Goal: Transaction & Acquisition: Purchase product/service

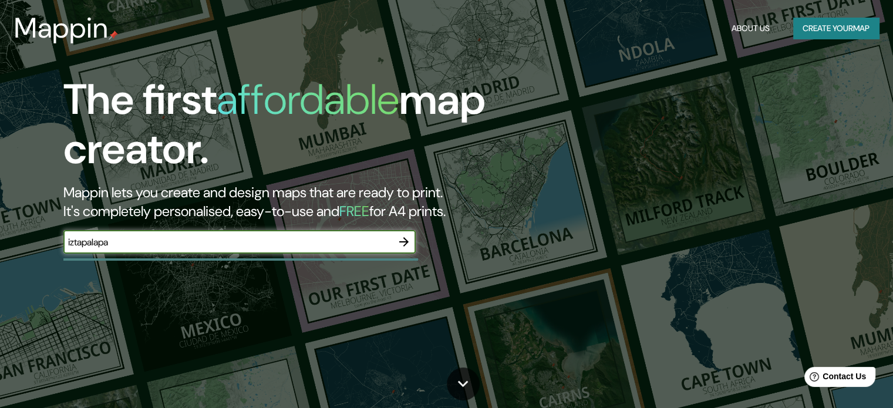
type input "iztapalapa"
click at [403, 244] on icon "button" at bounding box center [404, 242] width 14 height 14
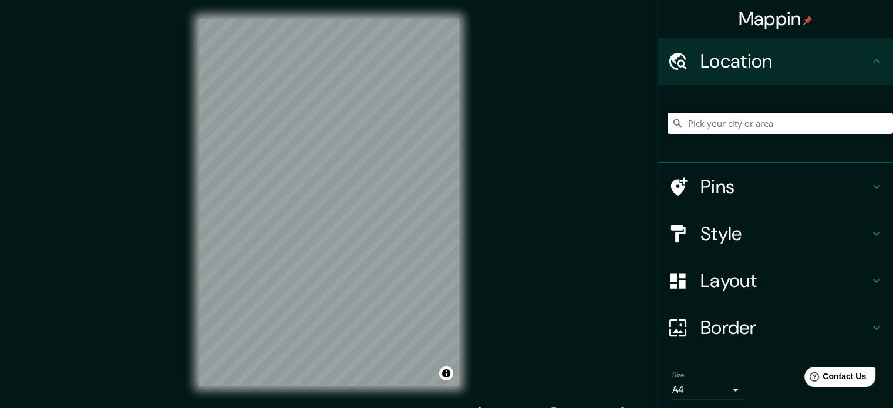
click at [735, 116] on input "Pick your city or area" at bounding box center [781, 123] width 226 height 21
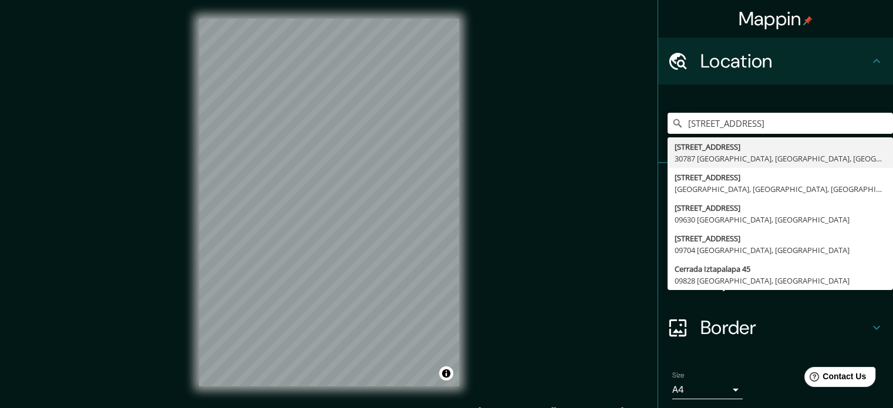
drag, startPoint x: 701, startPoint y: 122, endPoint x: 899, endPoint y: 124, distance: 198.6
click at [893, 124] on html "Mappin Location Calle Ixtapalapa 4, 96780 Minatitlán, Estado de Veracruz, Méxic…" at bounding box center [446, 204] width 893 height 408
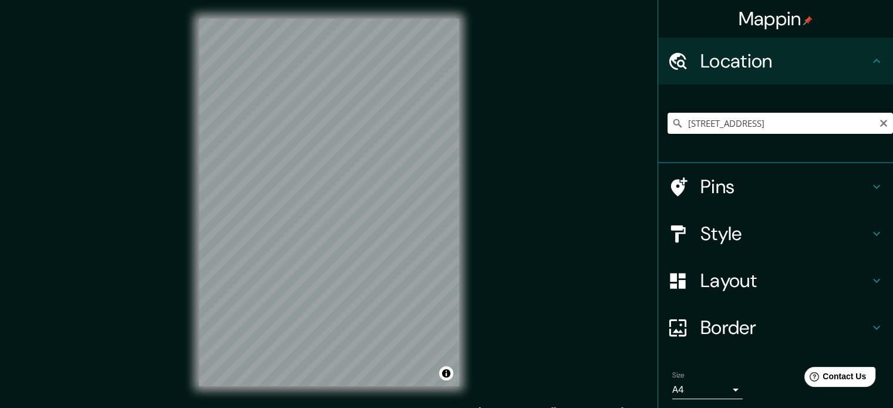
click at [749, 126] on input "Calle Iztapalapa 45, 57750 Nezahualcóyotl, Estado de México, México" at bounding box center [781, 123] width 226 height 21
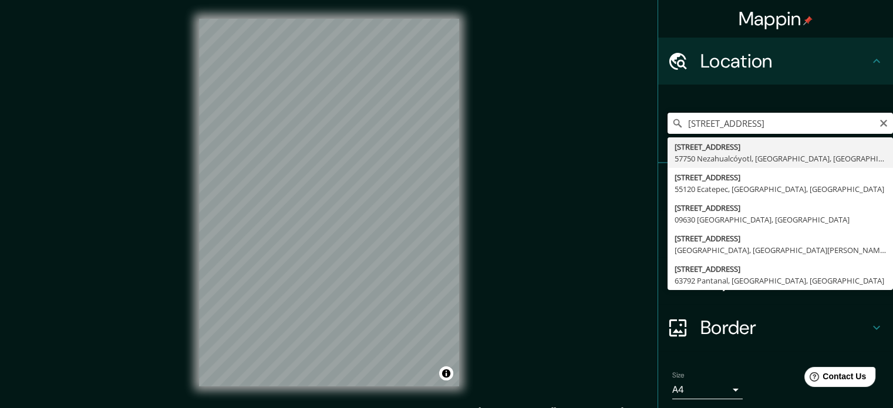
click at [749, 126] on input "Calle Iztapalapa 45, 57750 Nezahualcóyotl, Estado de México, México" at bounding box center [781, 123] width 226 height 21
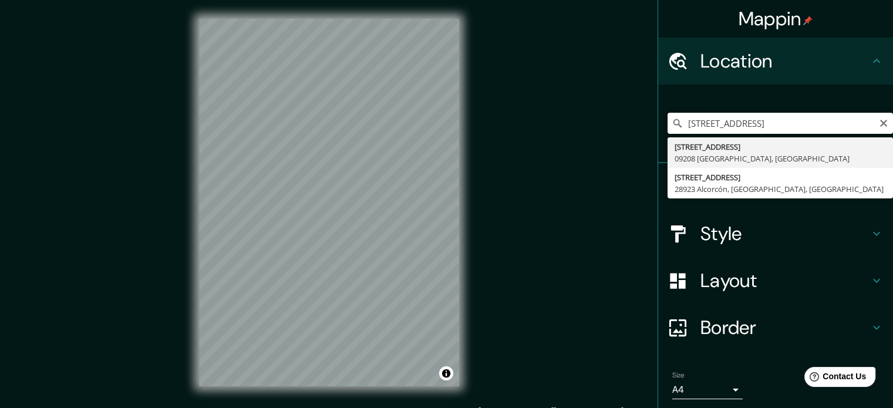
click at [820, 120] on input "Avenida Telecomunicaciones 45, 09208 Ciudad de México, México" at bounding box center [781, 123] width 226 height 21
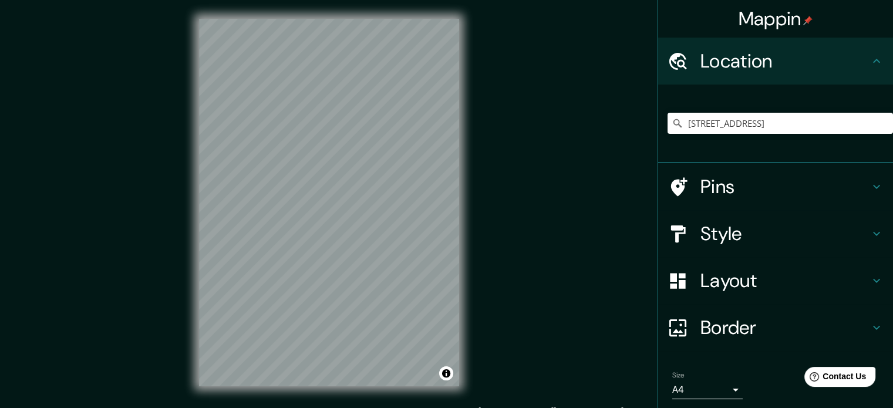
click at [775, 184] on h4 "Pins" at bounding box center [785, 186] width 169 height 23
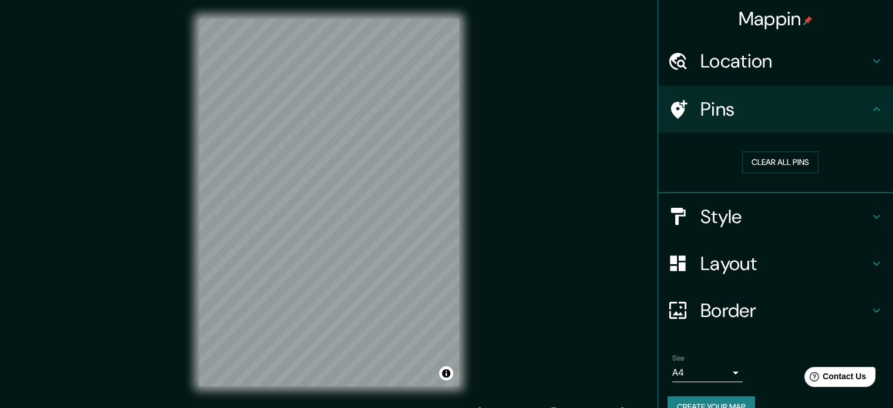
click at [757, 214] on h4 "Style" at bounding box center [785, 216] width 169 height 23
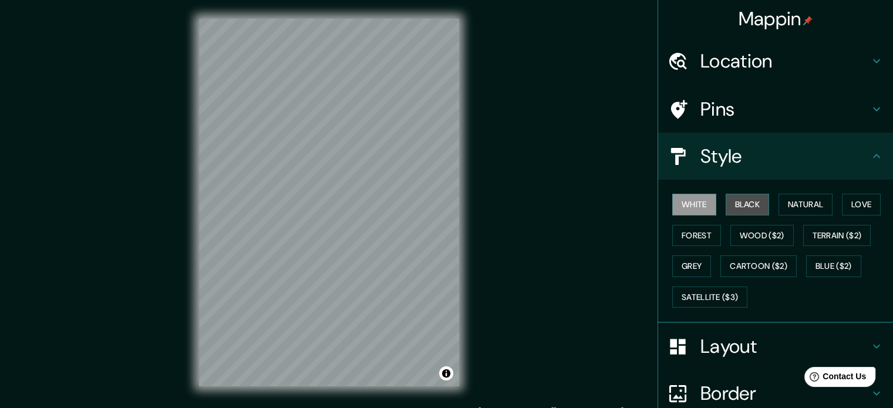
click at [744, 206] on button "Black" at bounding box center [748, 205] width 44 height 22
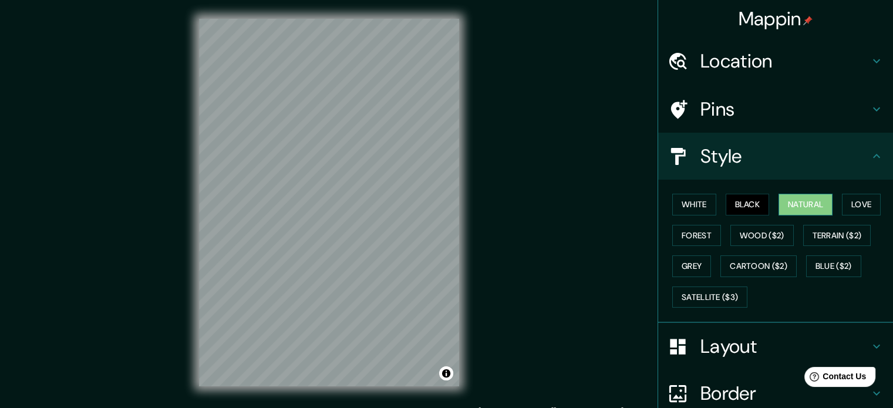
click at [818, 207] on button "Natural" at bounding box center [806, 205] width 54 height 22
click at [851, 203] on button "Love" at bounding box center [861, 205] width 39 height 22
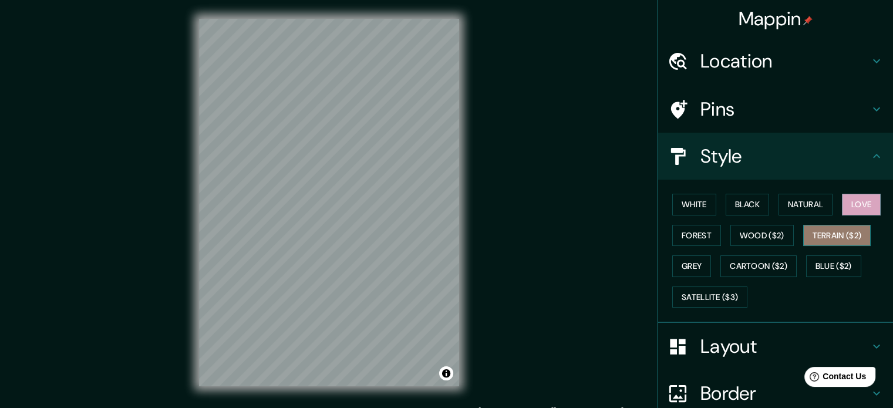
click at [844, 230] on button "Terrain ($2)" at bounding box center [838, 236] width 68 height 22
click at [706, 235] on button "Forest" at bounding box center [697, 236] width 49 height 22
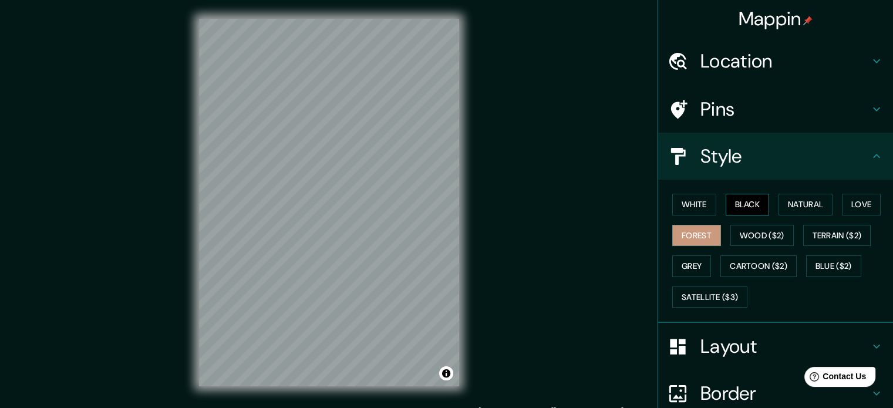
click at [752, 202] on button "Black" at bounding box center [748, 205] width 44 height 22
click at [694, 206] on button "White" at bounding box center [695, 205] width 44 height 22
click at [815, 77] on div "Location" at bounding box center [775, 61] width 235 height 47
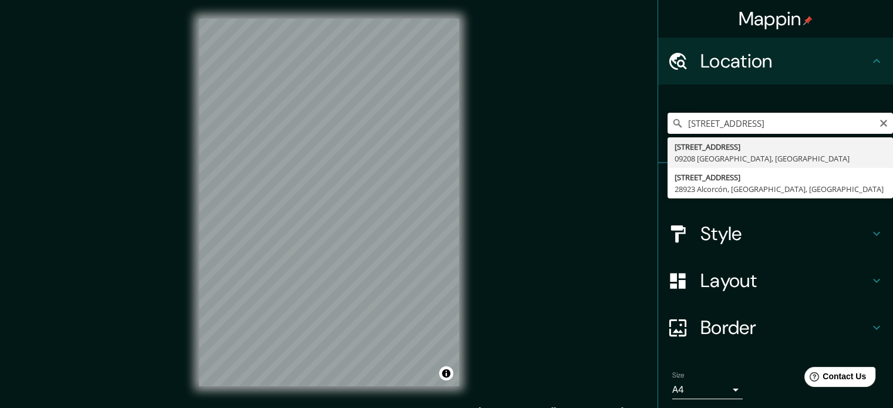
click at [759, 119] on input "Avenida Telecomunicaciones 45, 09208 Ciudad de México, México" at bounding box center [781, 123] width 226 height 21
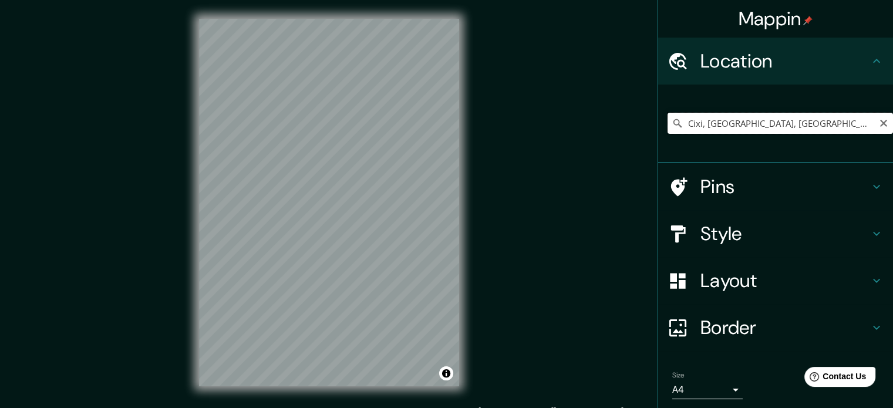
drag, startPoint x: 789, startPoint y: 116, endPoint x: 797, endPoint y: 117, distance: 7.8
click at [794, 116] on input "Cixi, Ningbo, Zhejiang, China" at bounding box center [781, 123] width 226 height 21
click at [797, 117] on input "Cixi, Ningbo, Zhejiang, China" at bounding box center [781, 123] width 226 height 21
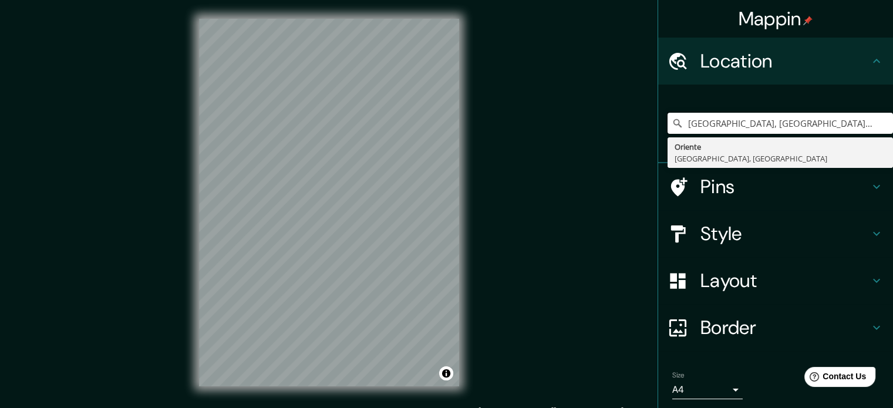
type input "Oriente, 14380 Ciudad de México, México"
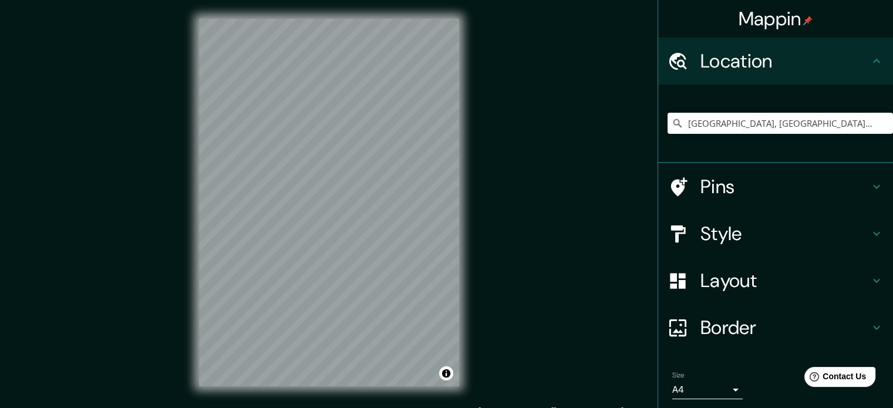
scroll to position [40, 0]
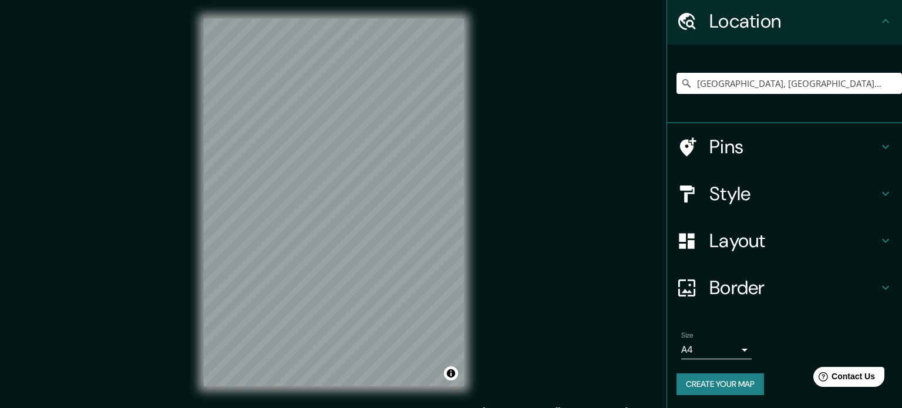
click at [727, 345] on body "Mappin Location Oriente, 14380 Ciudad de México, México Oriente 14380 Ciudad de…" at bounding box center [451, 204] width 902 height 408
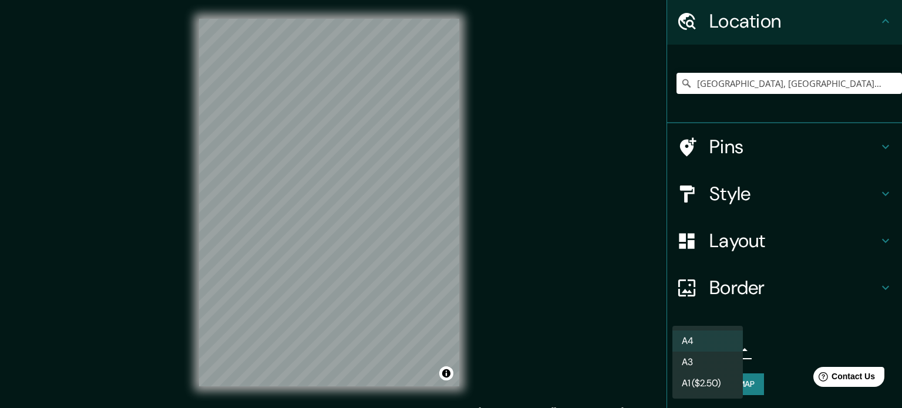
click at [782, 344] on div at bounding box center [451, 204] width 902 height 408
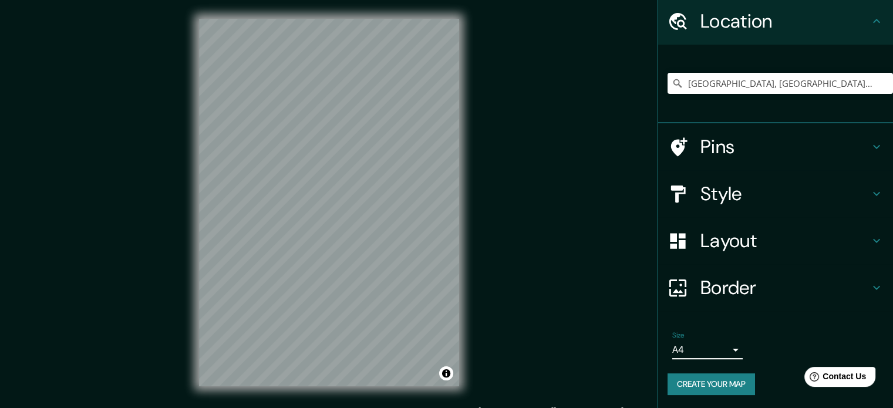
click at [721, 357] on body "Mappin Location Oriente, 14380 Ciudad de México, México Oriente 14380 Ciudad de…" at bounding box center [446, 204] width 893 height 408
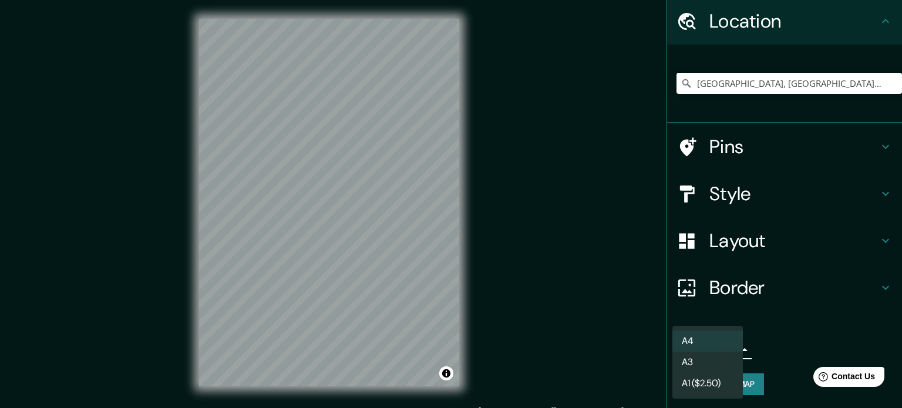
click at [700, 365] on li "A3" at bounding box center [708, 362] width 70 height 21
type input "a4"
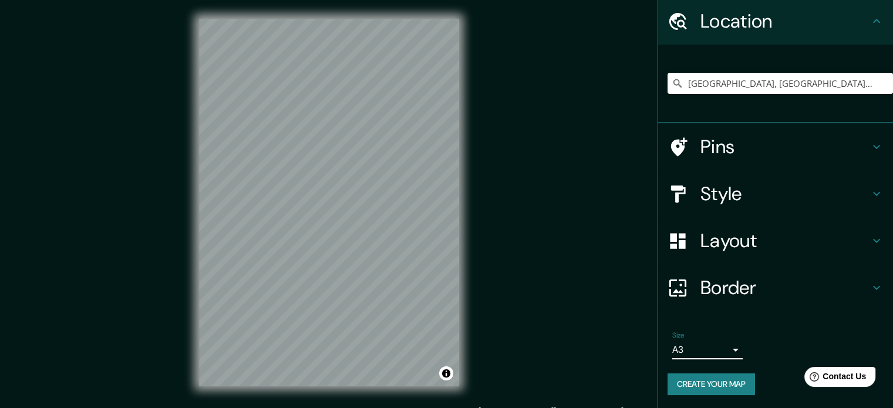
click at [752, 233] on h4 "Layout" at bounding box center [785, 240] width 169 height 23
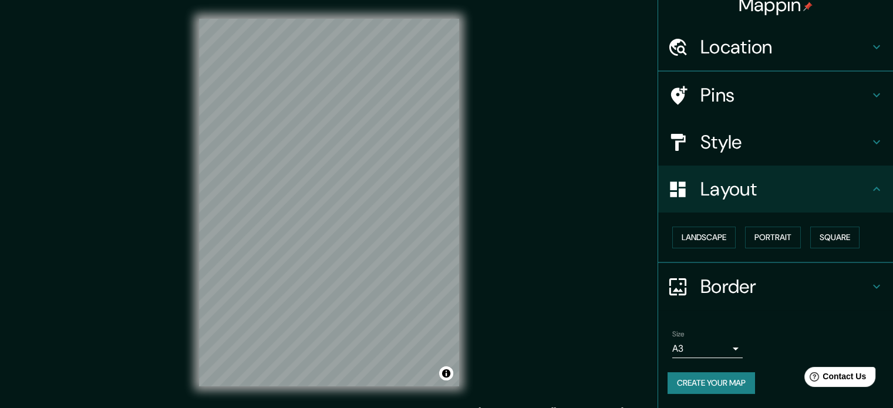
scroll to position [13, 0]
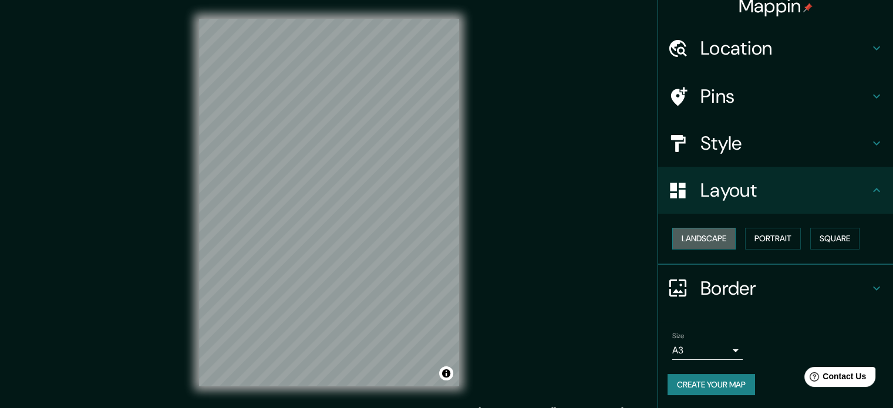
click at [699, 237] on button "Landscape" at bounding box center [704, 239] width 63 height 22
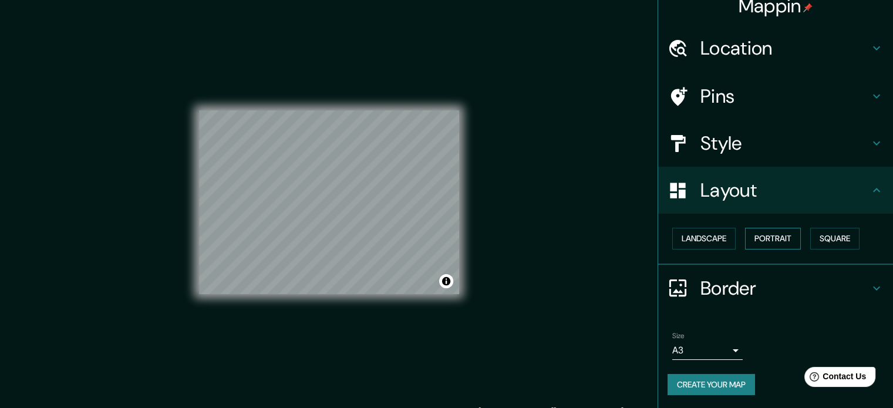
click at [769, 234] on button "Portrait" at bounding box center [773, 239] width 56 height 22
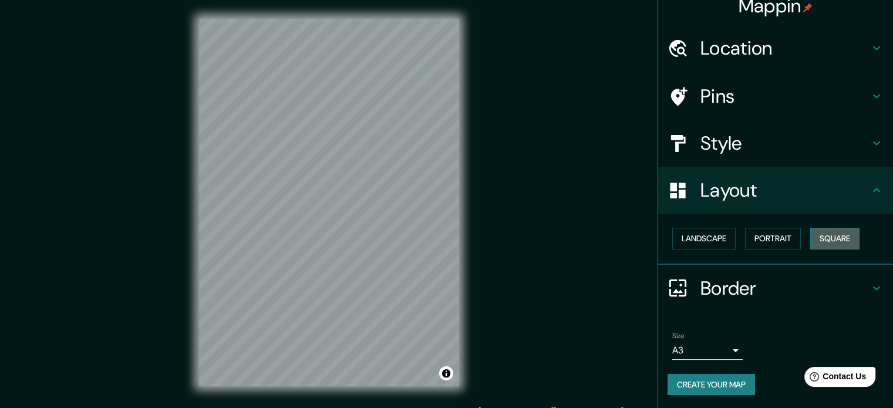
click at [826, 235] on button "Square" at bounding box center [835, 239] width 49 height 22
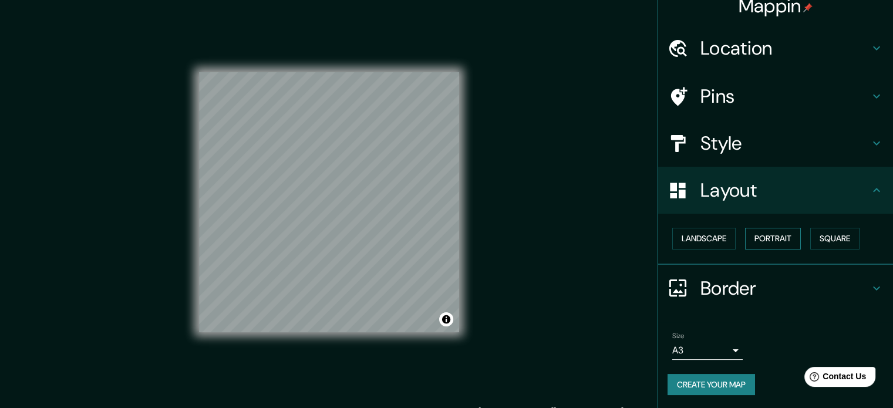
click at [781, 239] on button "Portrait" at bounding box center [773, 239] width 56 height 22
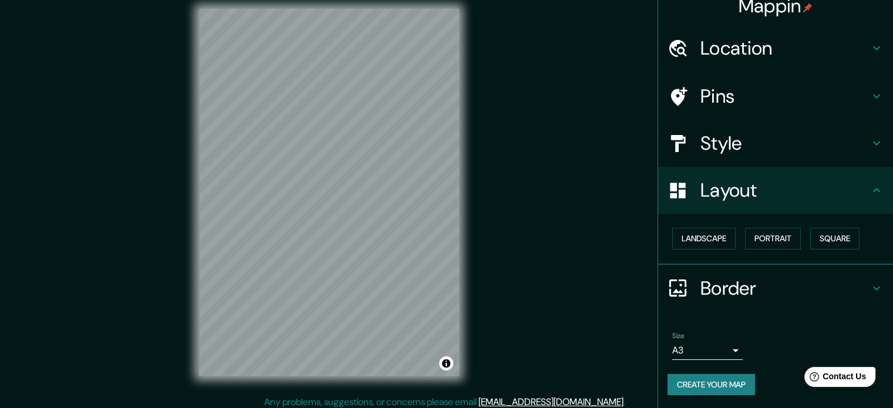
scroll to position [15, 0]
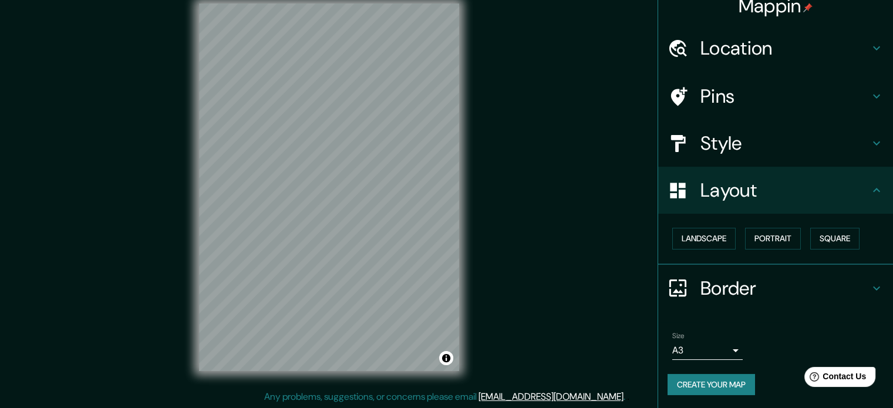
click at [747, 280] on h4 "Border" at bounding box center [785, 288] width 169 height 23
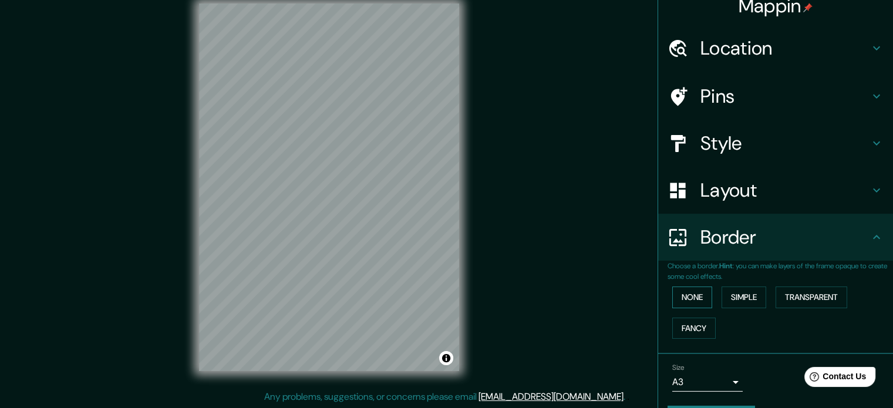
click at [693, 295] on button "None" at bounding box center [693, 298] width 40 height 22
click at [740, 296] on button "Simple" at bounding box center [744, 298] width 45 height 22
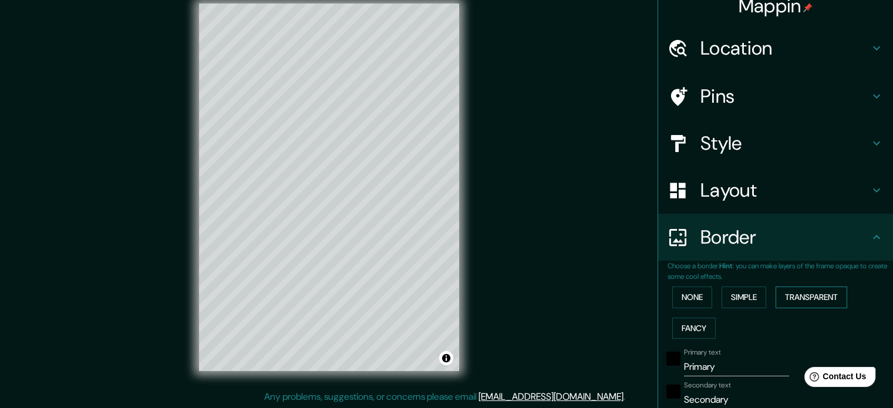
click at [808, 291] on button "Transparent" at bounding box center [812, 298] width 72 height 22
click at [692, 328] on button "Fancy" at bounding box center [694, 329] width 43 height 22
click at [687, 302] on button "None" at bounding box center [693, 298] width 40 height 22
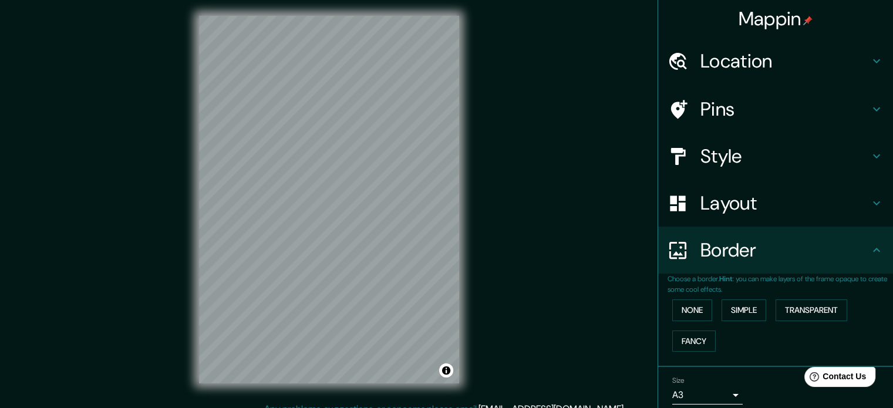
scroll to position [0, 0]
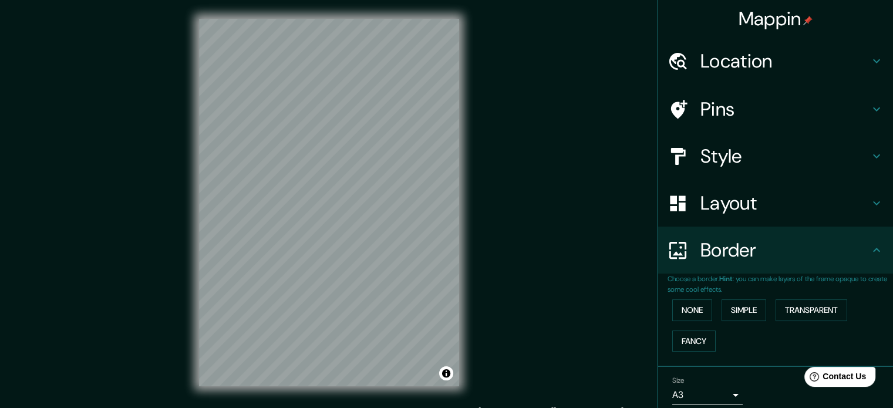
click at [767, 201] on h4 "Layout" at bounding box center [785, 202] width 169 height 23
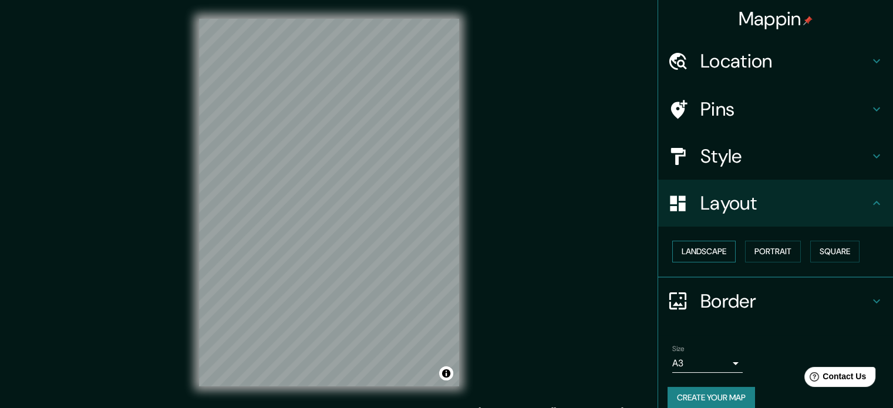
click at [714, 254] on button "Landscape" at bounding box center [704, 252] width 63 height 22
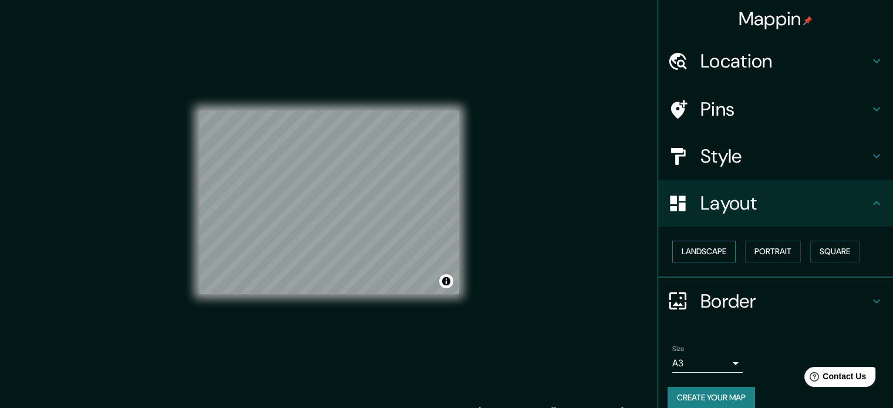
click at [714, 253] on button "Landscape" at bounding box center [704, 252] width 63 height 22
click at [775, 246] on button "Portrait" at bounding box center [773, 252] width 56 height 22
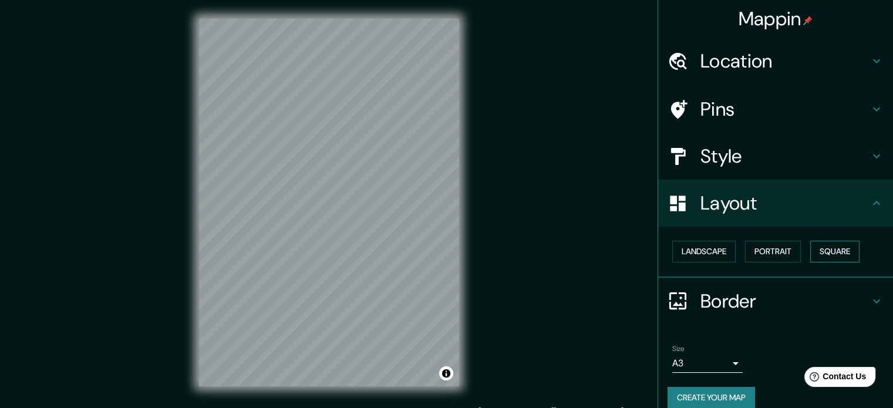
click at [817, 246] on button "Square" at bounding box center [835, 252] width 49 height 22
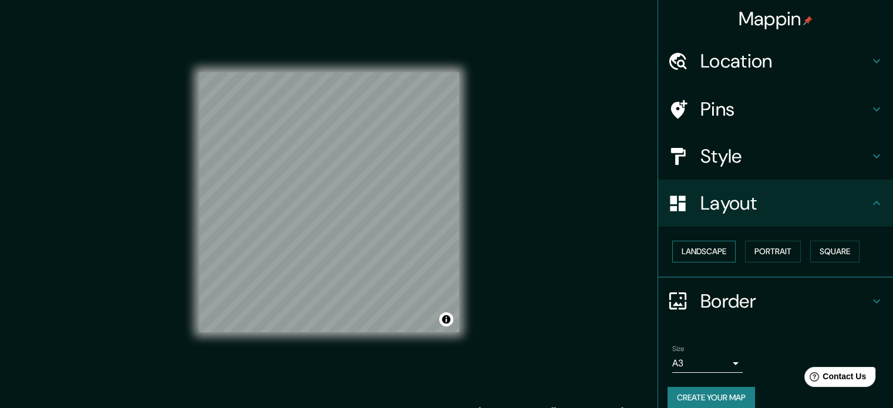
click at [720, 247] on button "Landscape" at bounding box center [704, 252] width 63 height 22
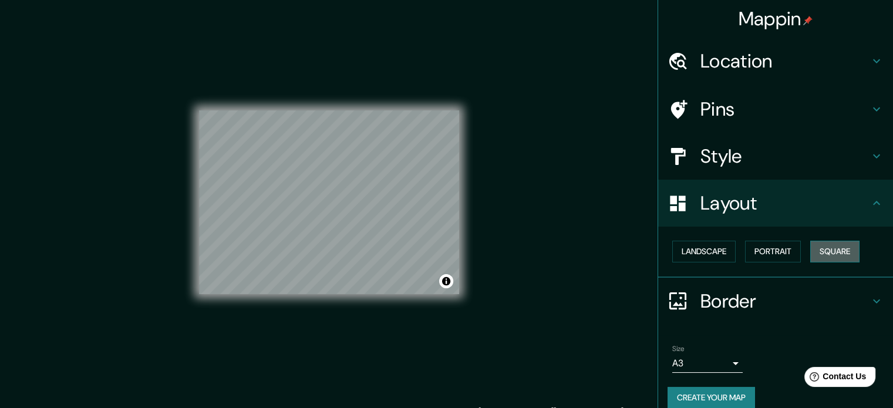
click at [818, 248] on button "Square" at bounding box center [835, 252] width 49 height 22
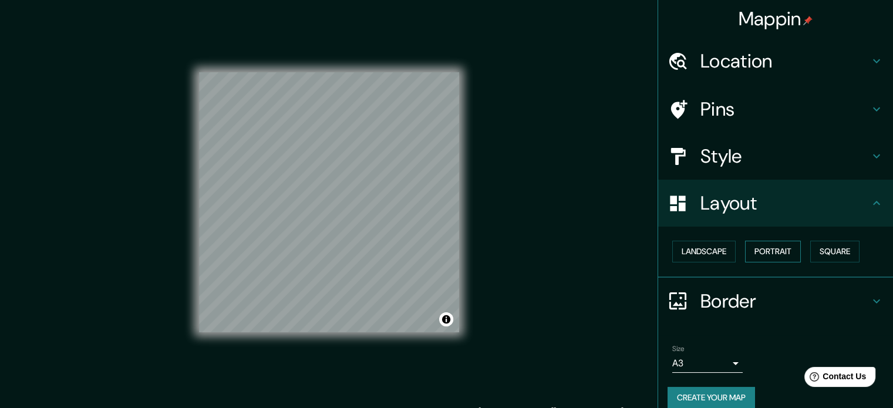
click at [781, 251] on button "Portrait" at bounding box center [773, 252] width 56 height 22
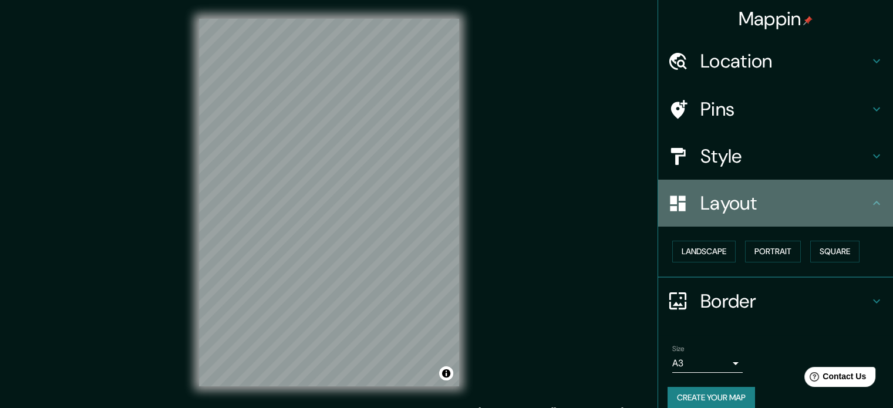
click at [781, 200] on h4 "Layout" at bounding box center [785, 202] width 169 height 23
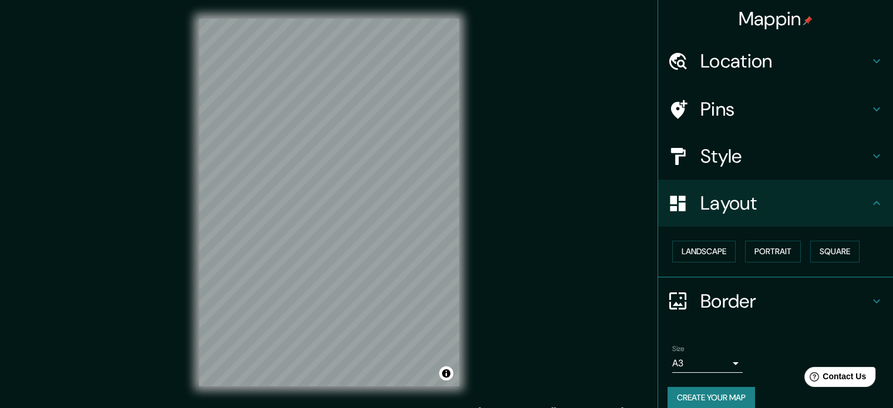
click at [772, 162] on h4 "Style" at bounding box center [785, 156] width 169 height 23
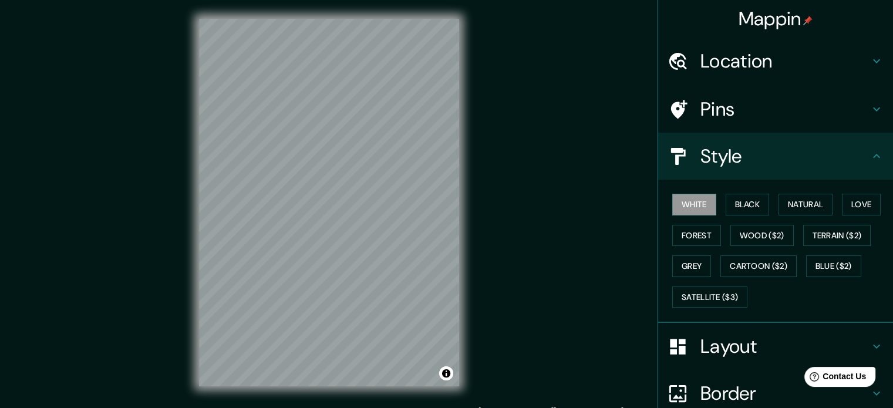
click at [757, 112] on h4 "Pins" at bounding box center [785, 109] width 169 height 23
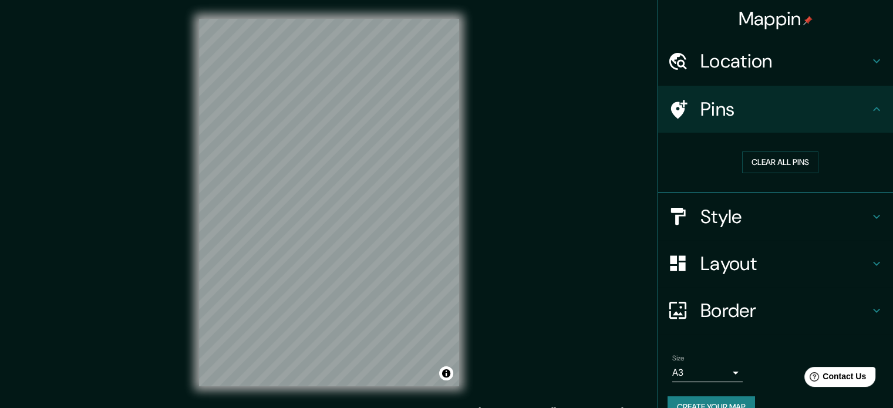
click at [760, 107] on h4 "Pins" at bounding box center [785, 109] width 169 height 23
click at [612, 138] on div "Mappin Location Oriente, 14380 Ciudad de México, México Oriente 14380 Ciudad de…" at bounding box center [446, 212] width 893 height 424
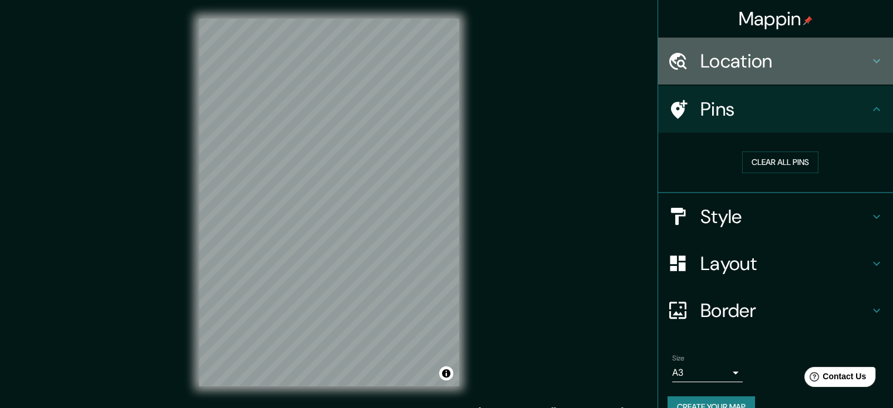
click at [760, 51] on h4 "Location" at bounding box center [785, 60] width 169 height 23
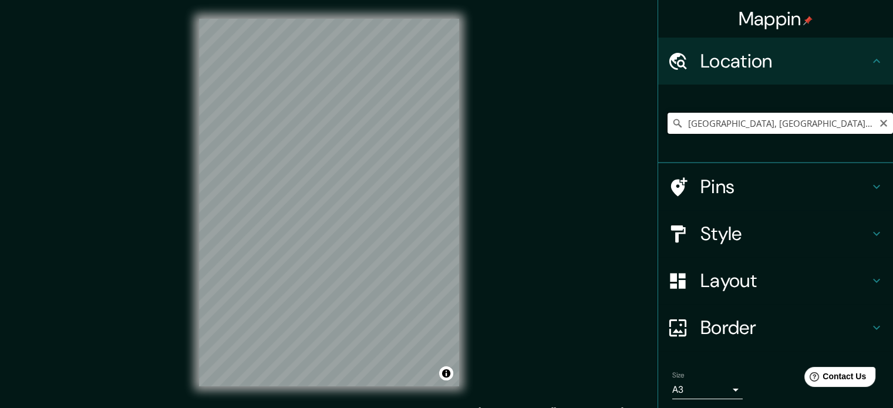
click at [767, 118] on input "Oriente, 14380 Ciudad de México, México" at bounding box center [781, 123] width 226 height 21
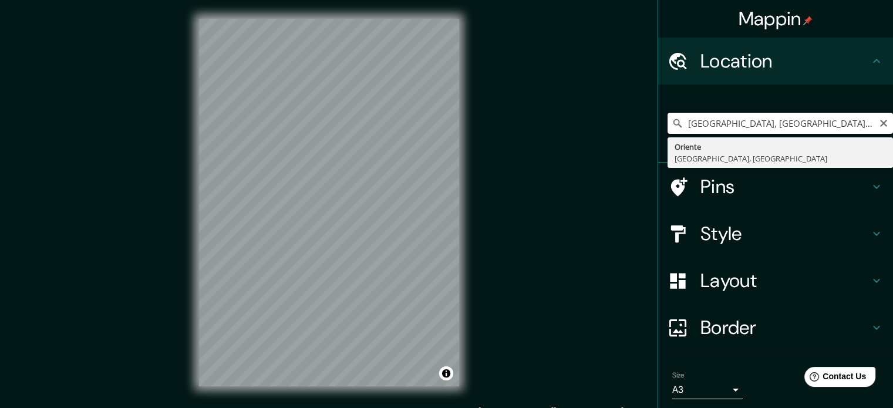
click at [767, 118] on input "Oriente, 14380 Ciudad de México, México" at bounding box center [781, 123] width 226 height 21
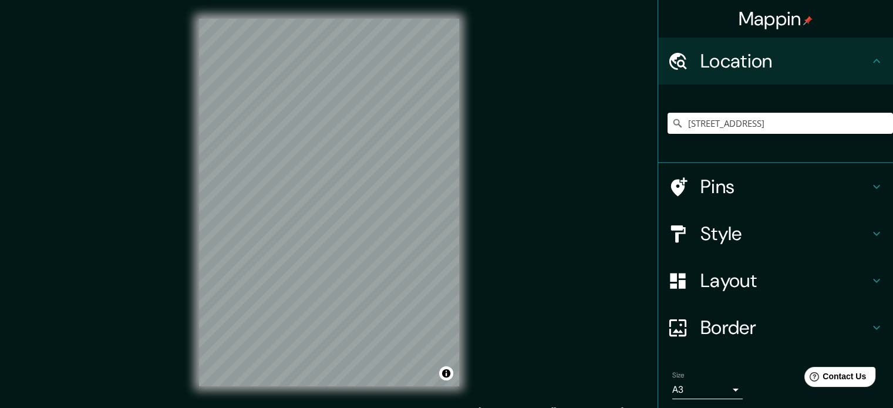
type input "Cerrada Iztapalapa 45, 09828 Ciudad de México, México"
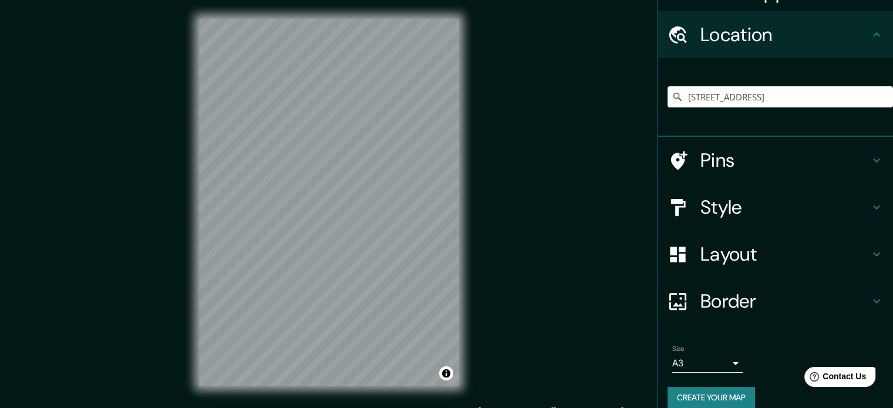
scroll to position [40, 0]
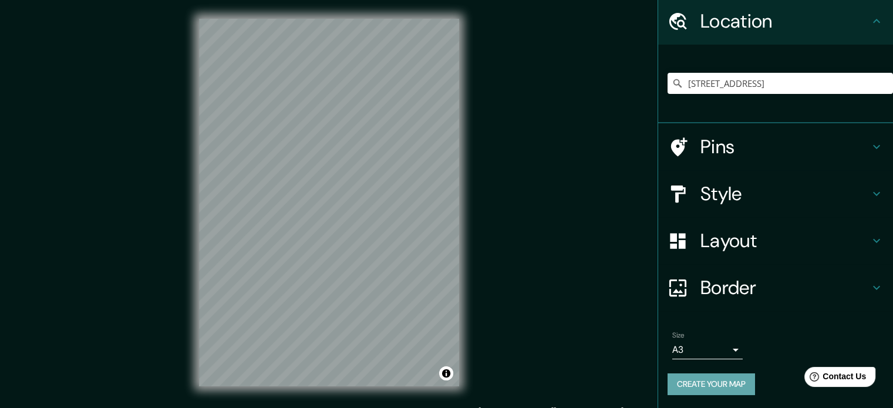
click at [725, 386] on button "Create your map" at bounding box center [712, 385] width 88 height 22
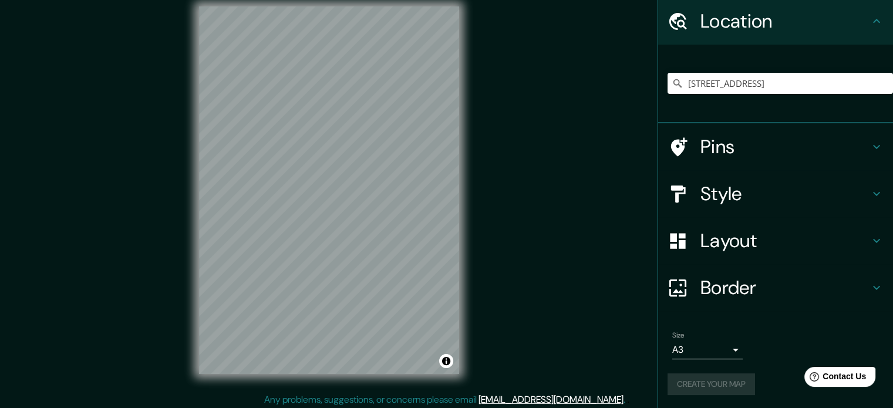
scroll to position [15, 0]
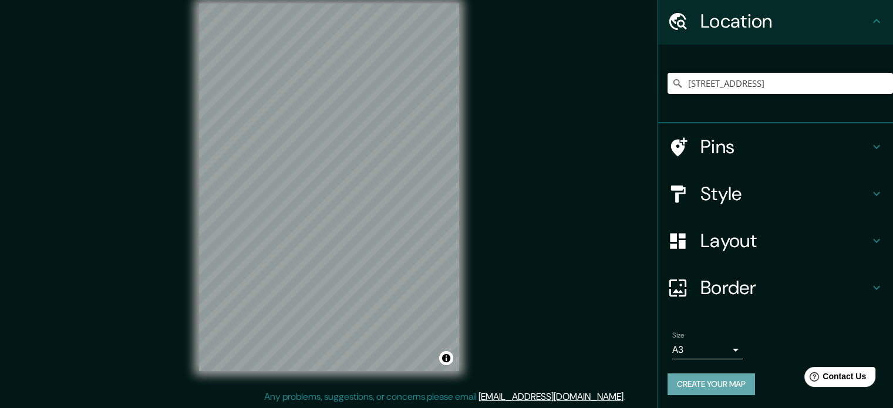
click at [721, 389] on button "Create your map" at bounding box center [712, 385] width 88 height 22
click at [872, 25] on icon at bounding box center [877, 21] width 14 height 14
click at [700, 381] on button "Create your map" at bounding box center [712, 385] width 88 height 22
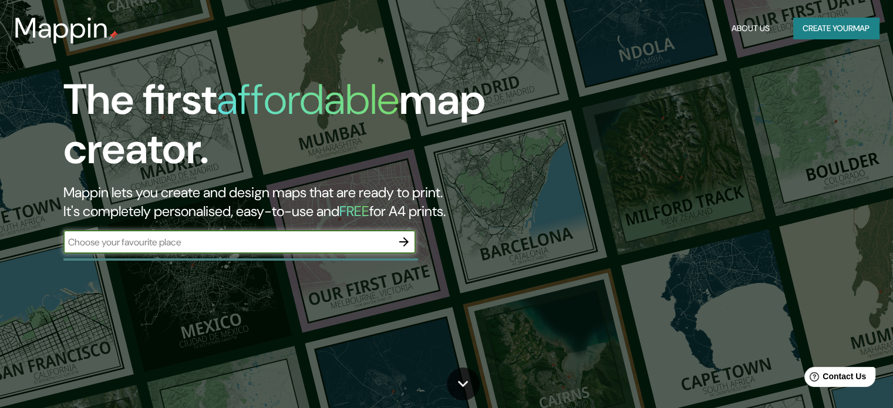
click at [408, 243] on icon "button" at bounding box center [404, 242] width 14 height 14
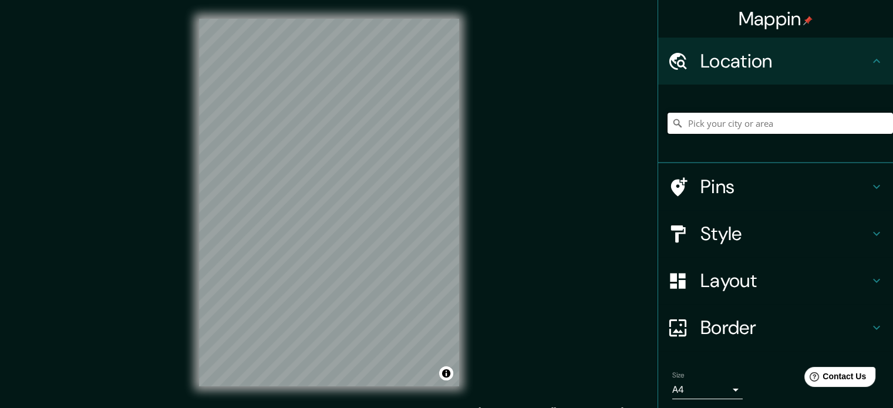
click at [764, 124] on input "Pick your city or area" at bounding box center [781, 123] width 226 height 21
type input "cdmx"
click at [720, 120] on input "cdmx" at bounding box center [781, 123] width 226 height 21
